Goal: Navigation & Orientation: Find specific page/section

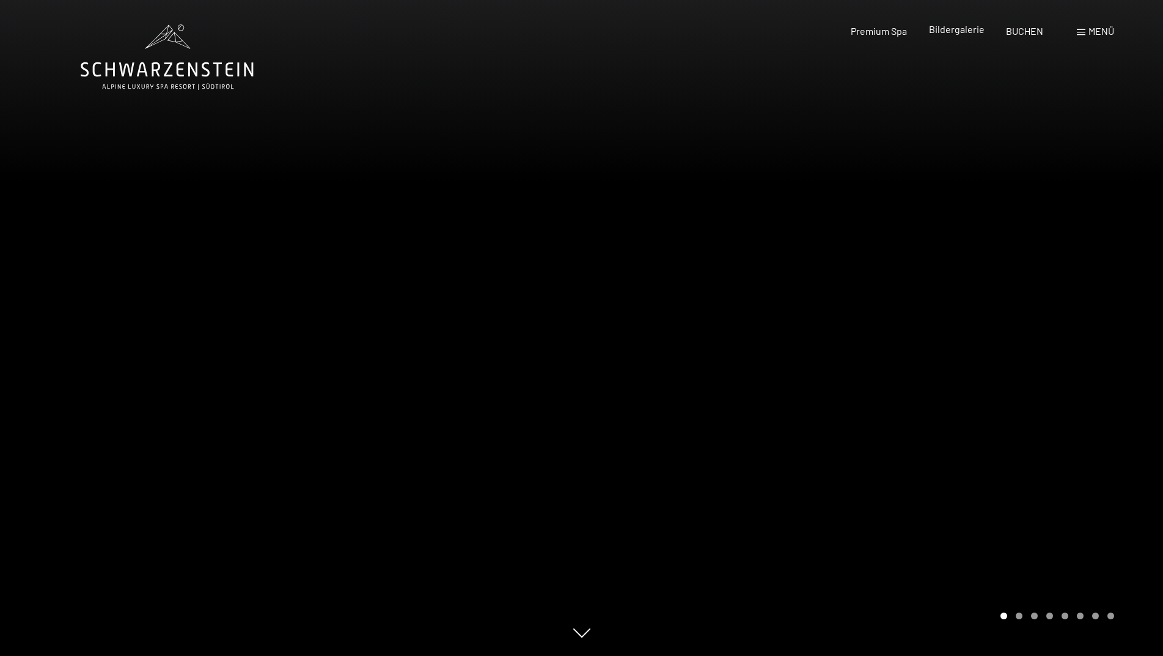
click at [954, 33] on span "Bildergalerie" at bounding box center [957, 29] width 56 height 12
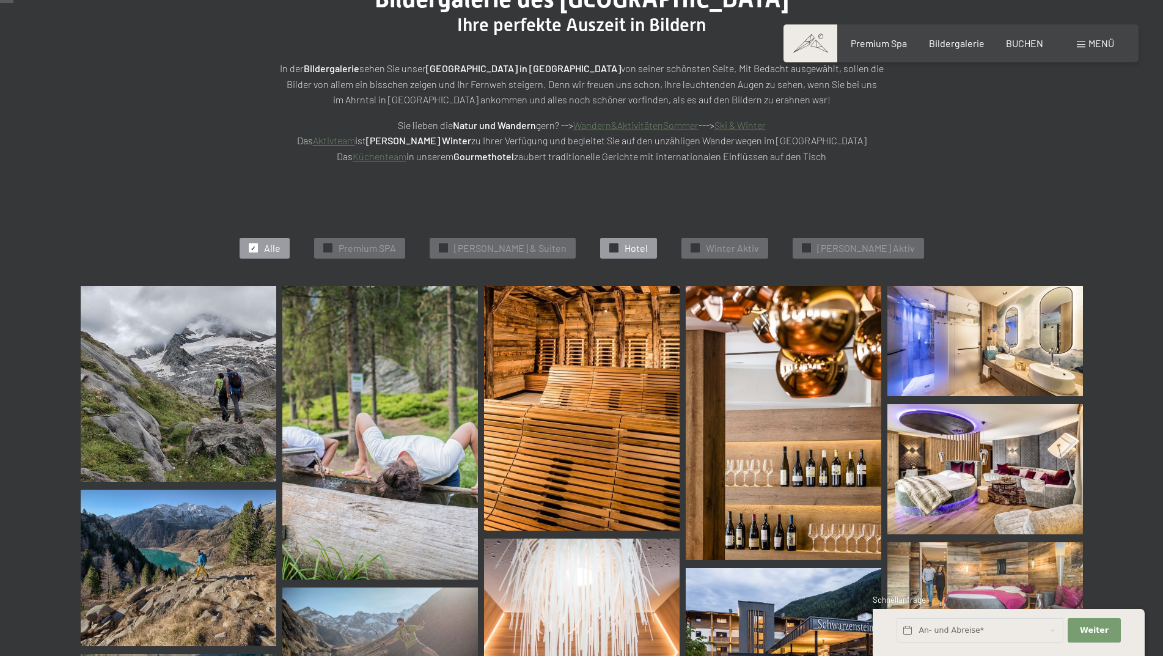
click at [615, 247] on span "✓" at bounding box center [613, 248] width 5 height 9
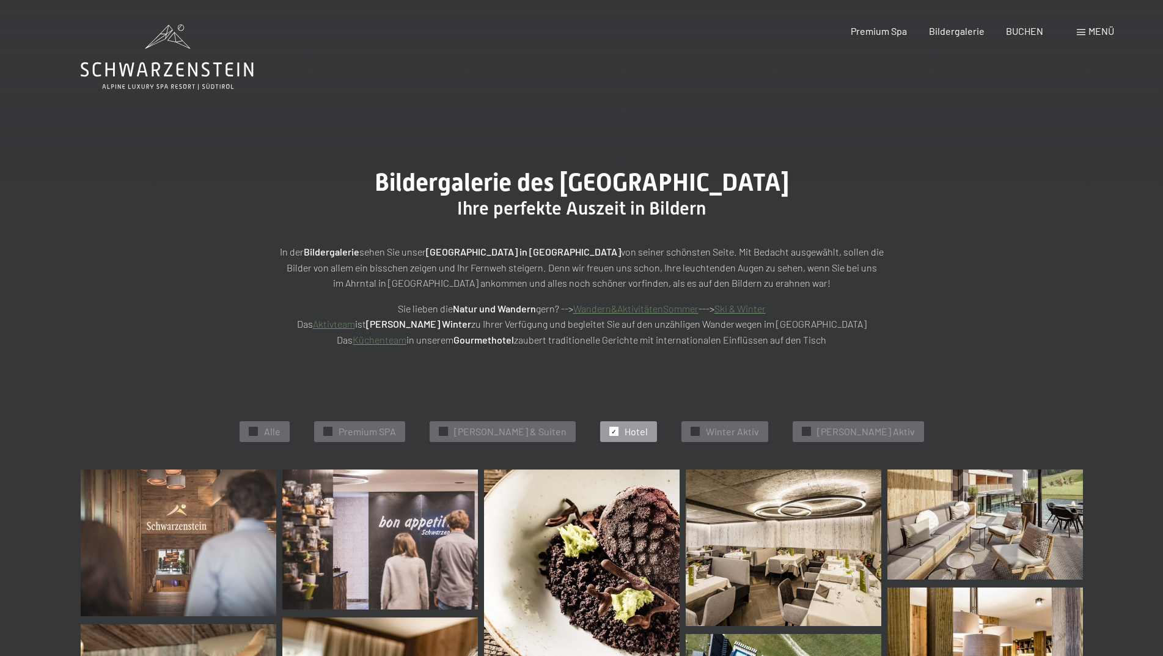
click at [1081, 30] on span at bounding box center [1080, 32] width 9 height 6
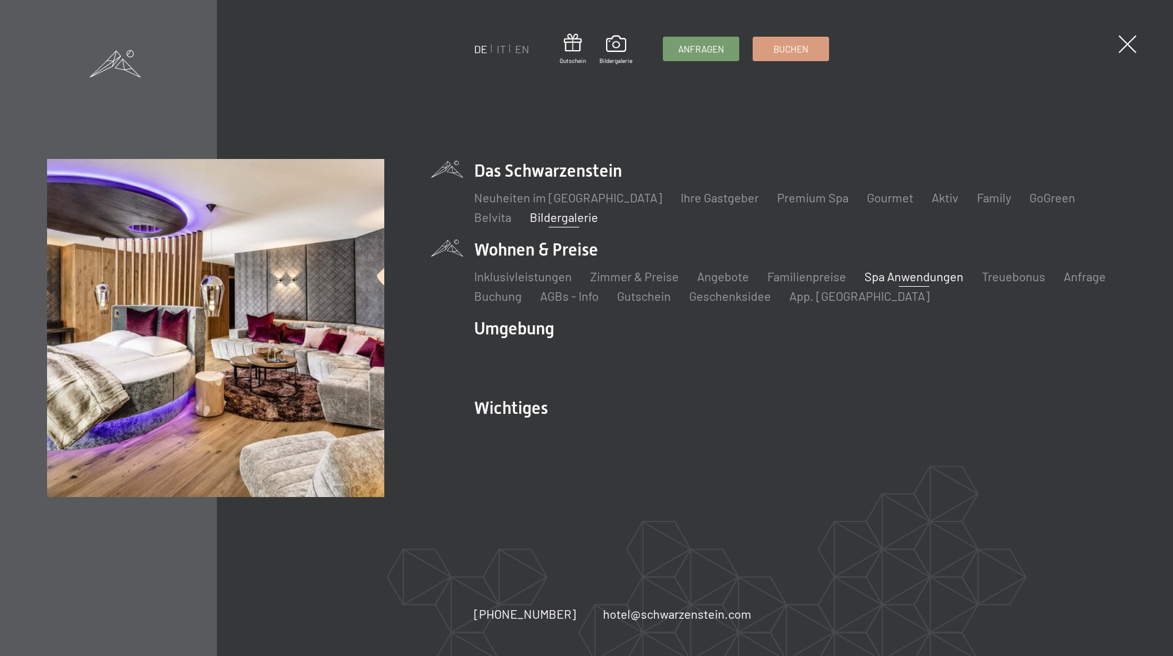
click at [886, 274] on link "Spa Anwendungen" at bounding box center [913, 276] width 99 height 15
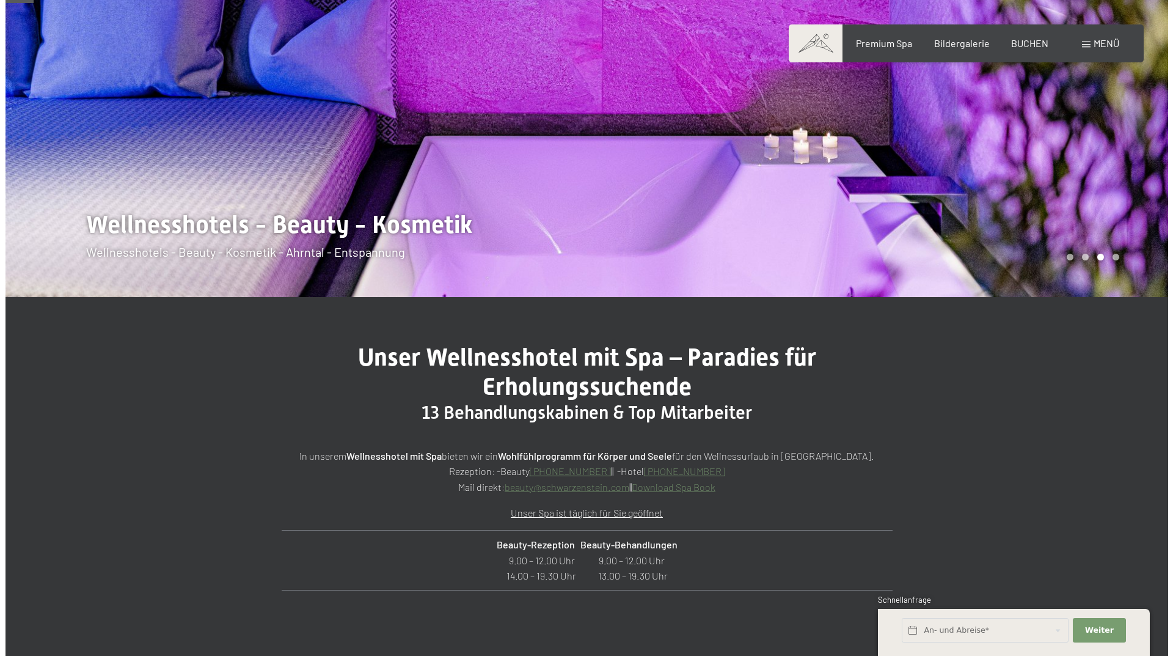
scroll to position [183, 0]
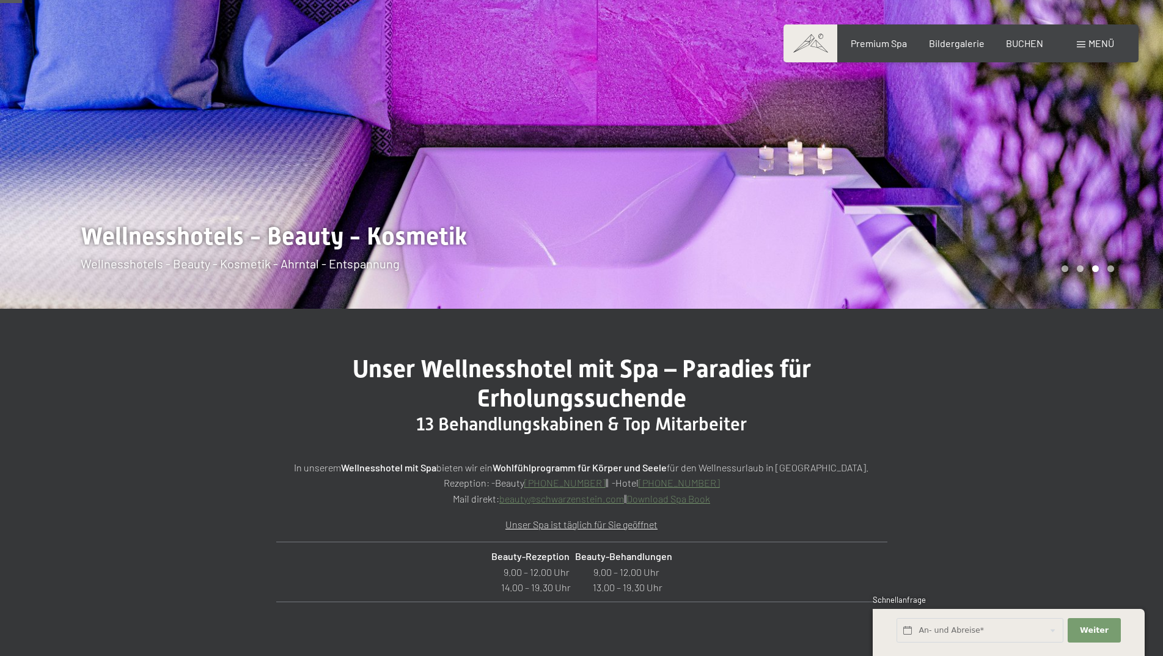
click at [1081, 46] on span at bounding box center [1080, 45] width 9 height 6
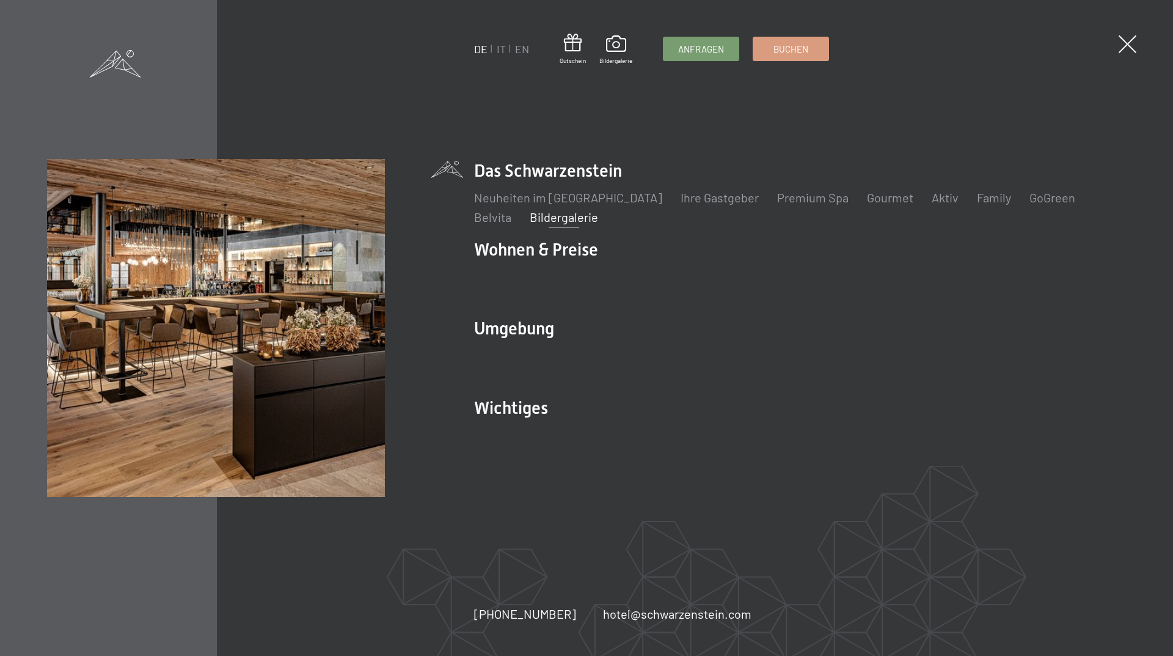
click at [530, 221] on link "Bildergalerie" at bounding box center [564, 217] width 68 height 15
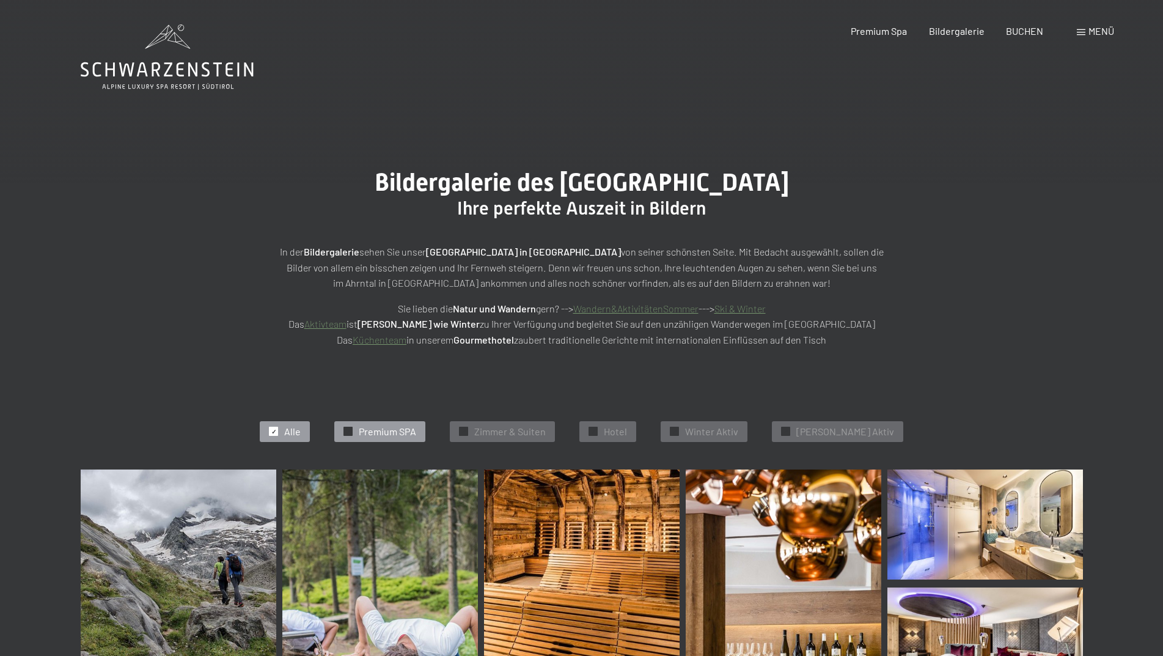
click at [416, 433] on span "Premium SPA" at bounding box center [387, 431] width 57 height 13
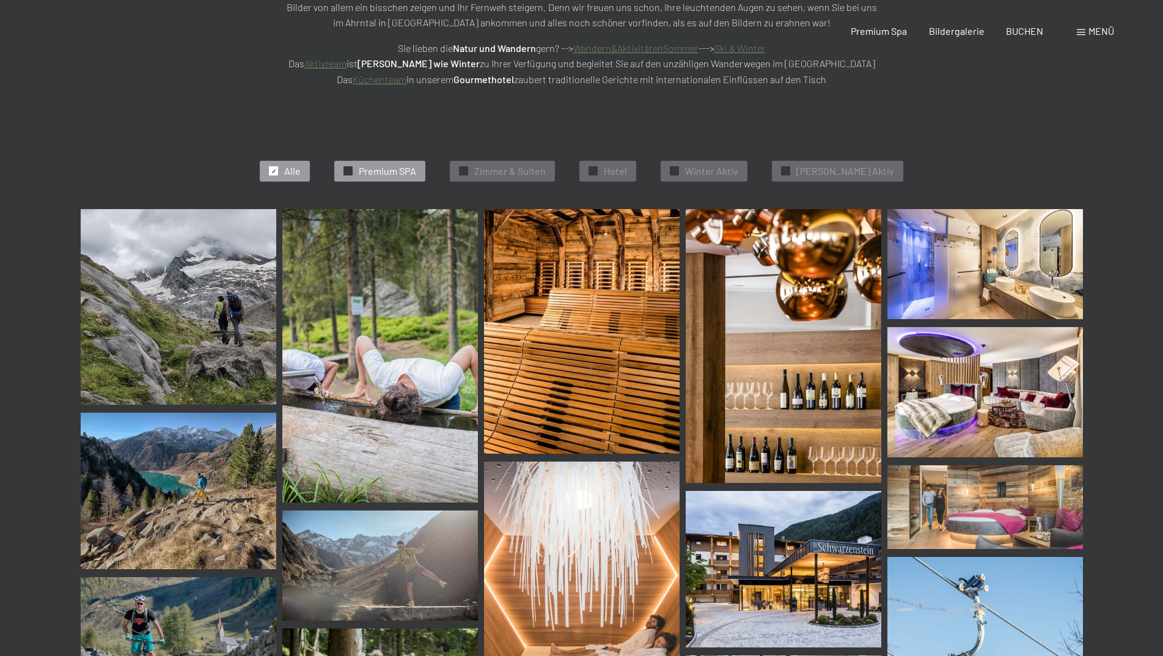
scroll to position [307, 0]
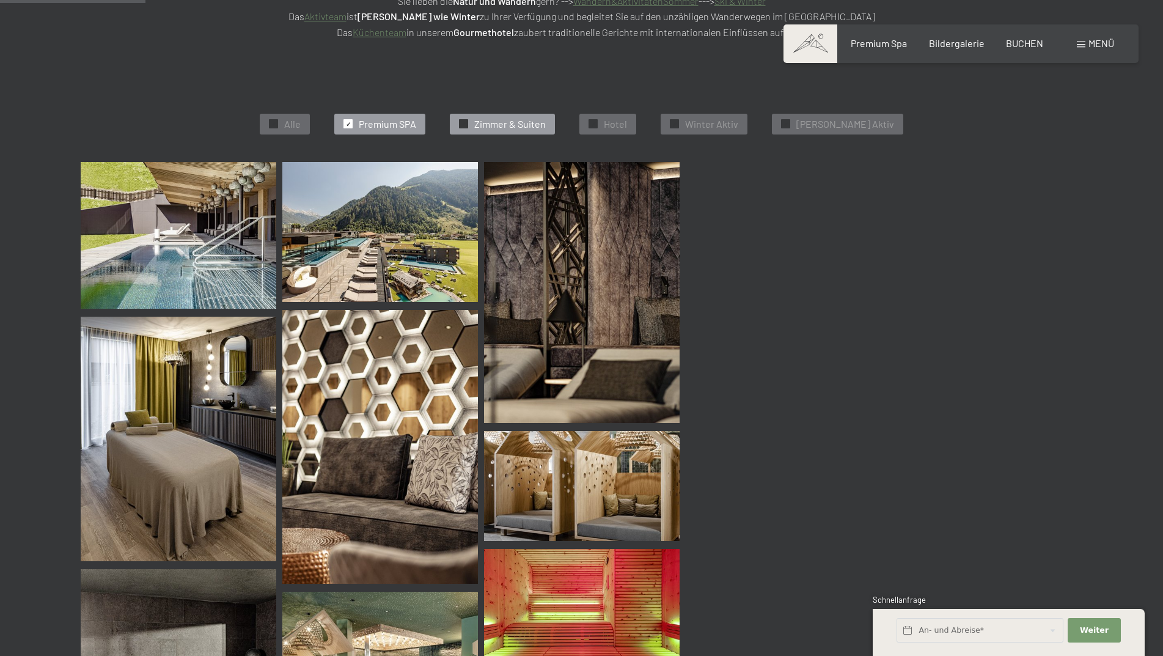
click at [513, 122] on span "Zimmer & Suiten" at bounding box center [509, 123] width 71 height 13
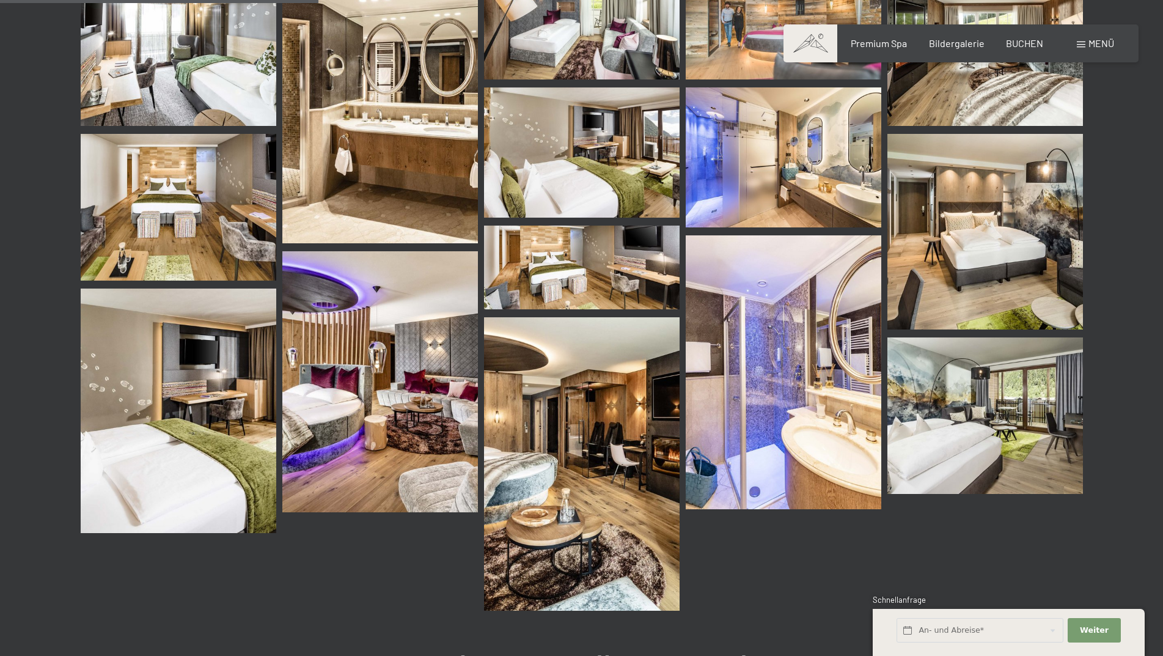
scroll to position [552, 0]
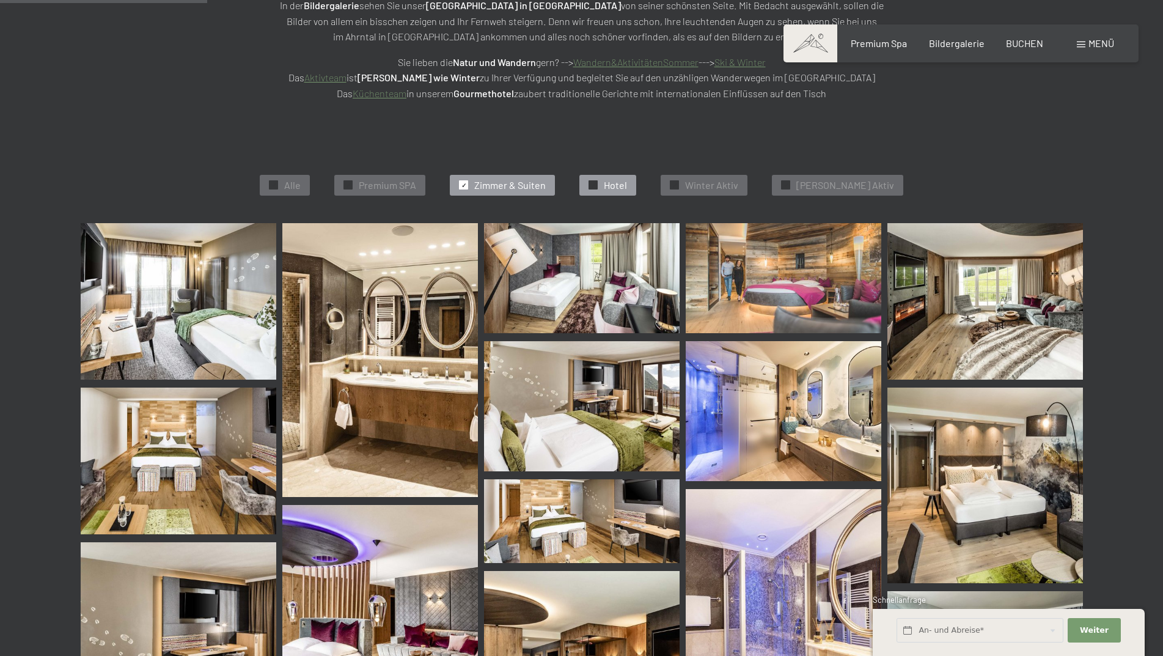
click at [627, 183] on span "Hotel" at bounding box center [615, 184] width 23 height 13
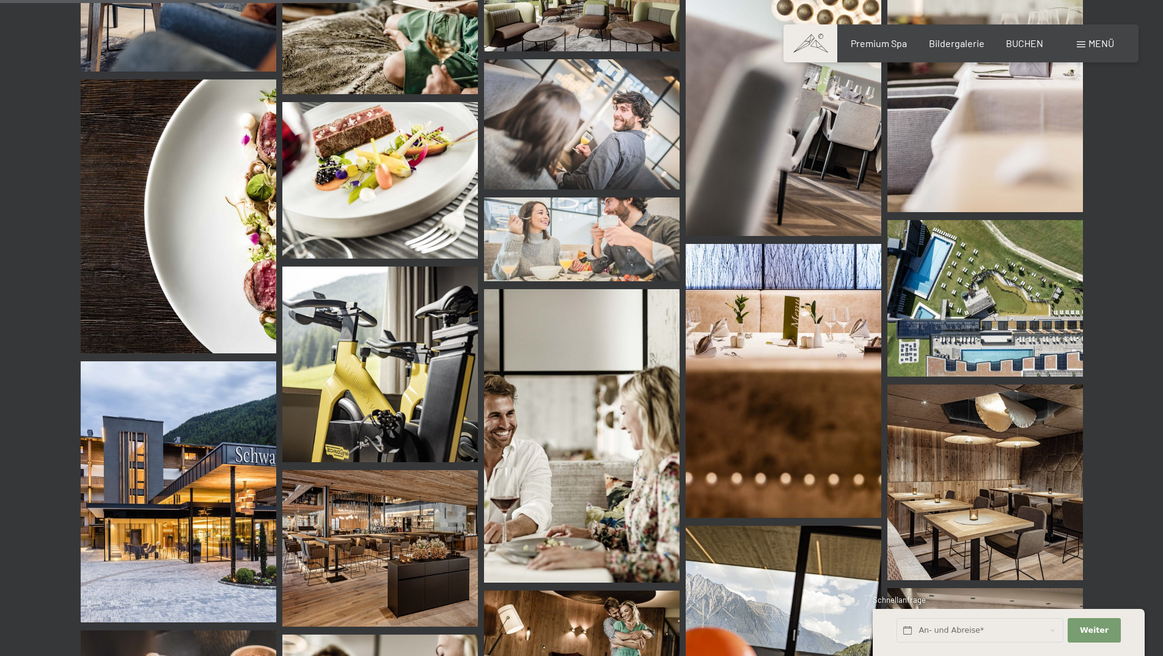
scroll to position [796, 0]
click at [932, 304] on img at bounding box center [984, 299] width 195 height 156
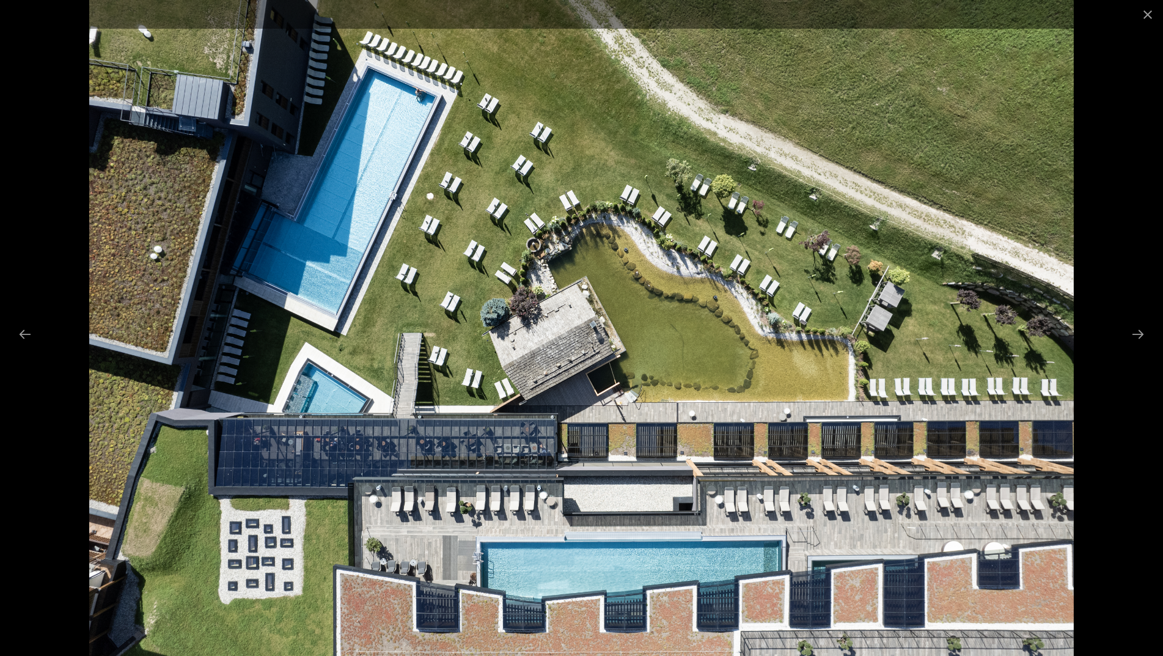
click at [58, 181] on div at bounding box center [581, 328] width 1163 height 656
